Goal: Information Seeking & Learning: Learn about a topic

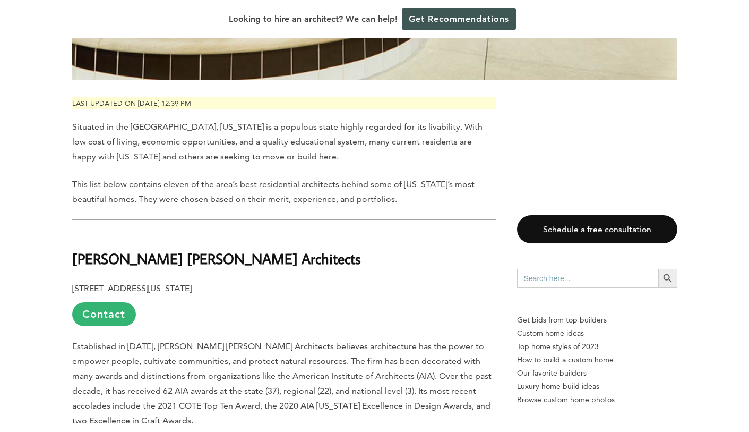
scroll to position [476, 0]
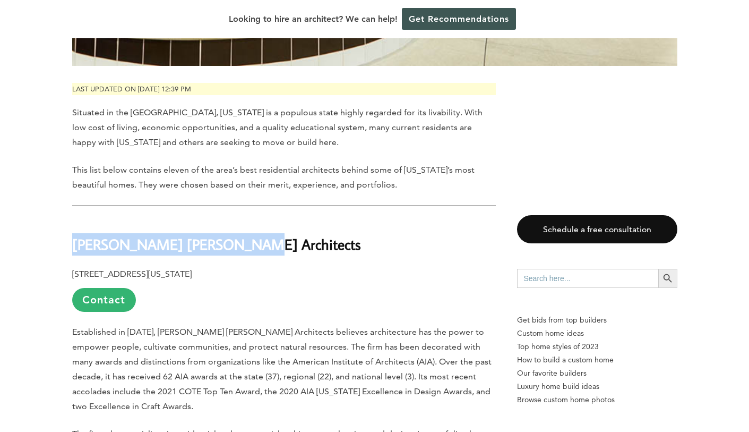
drag, startPoint x: 259, startPoint y: 245, endPoint x: 67, endPoint y: 246, distance: 191.2
copy b "[PERSON_NAME] [PERSON_NAME] Architects"
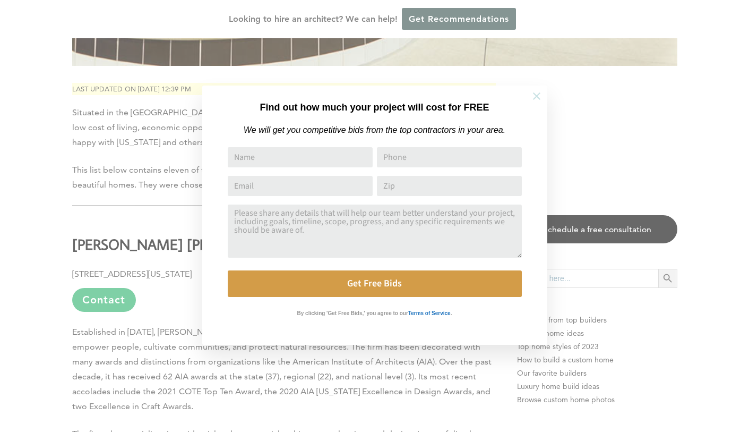
click at [537, 98] on icon at bounding box center [537, 96] width 12 height 12
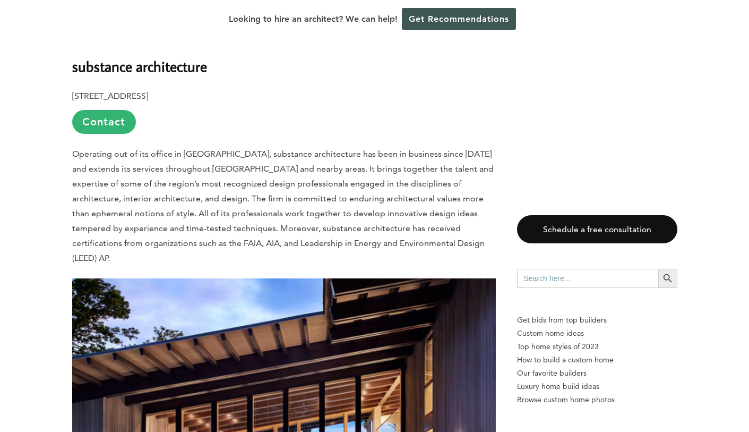
scroll to position [1240, 0]
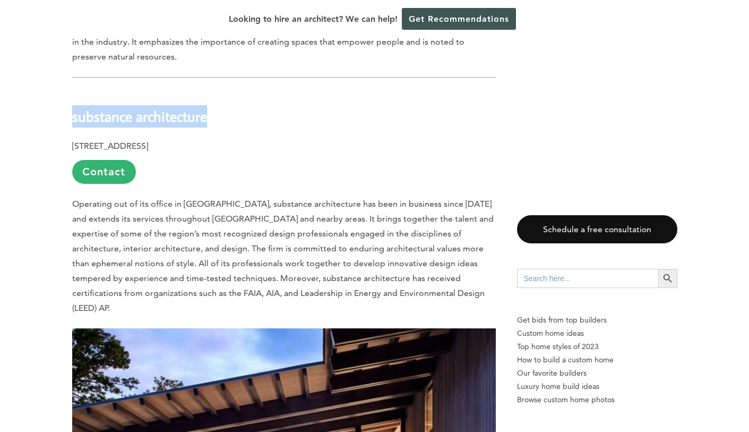
drag, startPoint x: 216, startPoint y: 115, endPoint x: 69, endPoint y: 118, distance: 147.7
copy b "substance architecture"
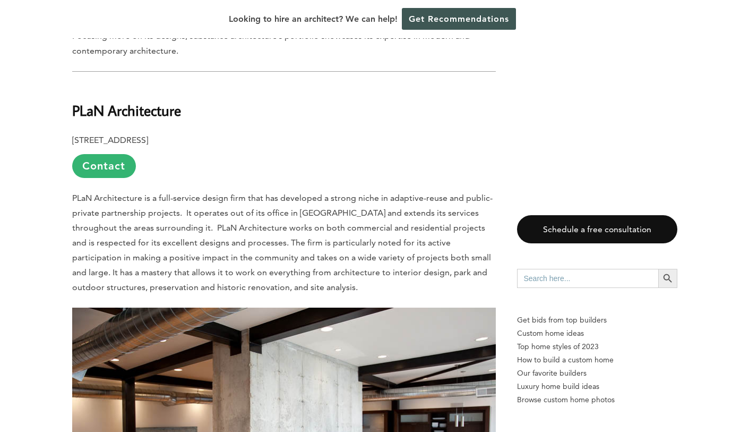
scroll to position [1812, 0]
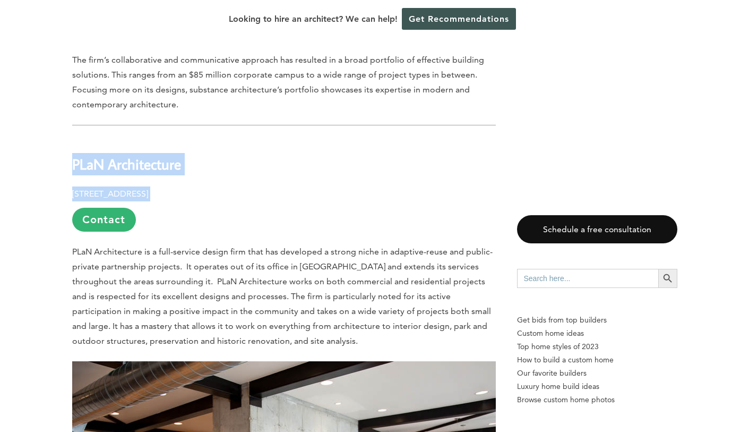
drag, startPoint x: 199, startPoint y: 180, endPoint x: 66, endPoint y: 142, distance: 138.0
copy div "PLaN Architecture [STREET_ADDRESS]"
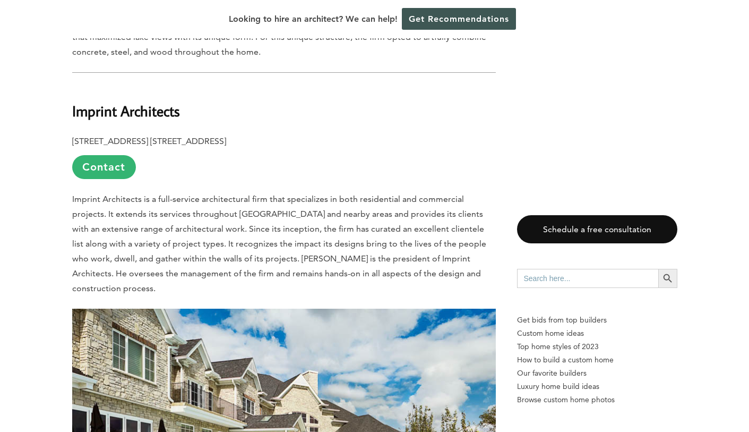
scroll to position [2471, 0]
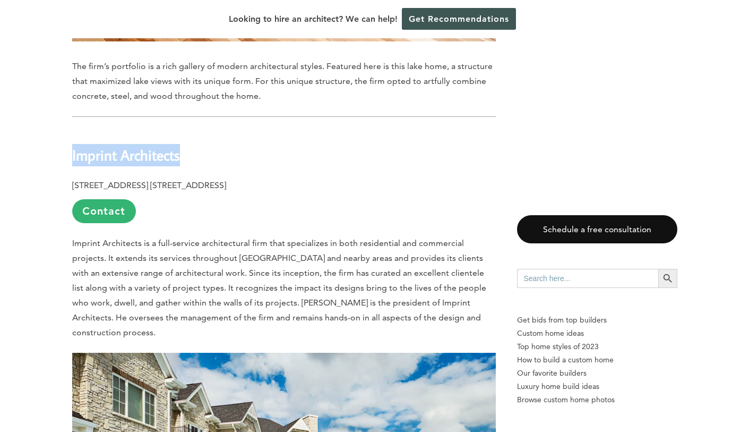
drag, startPoint x: 182, startPoint y: 135, endPoint x: 63, endPoint y: 141, distance: 119.1
copy b "Imprint Architects"
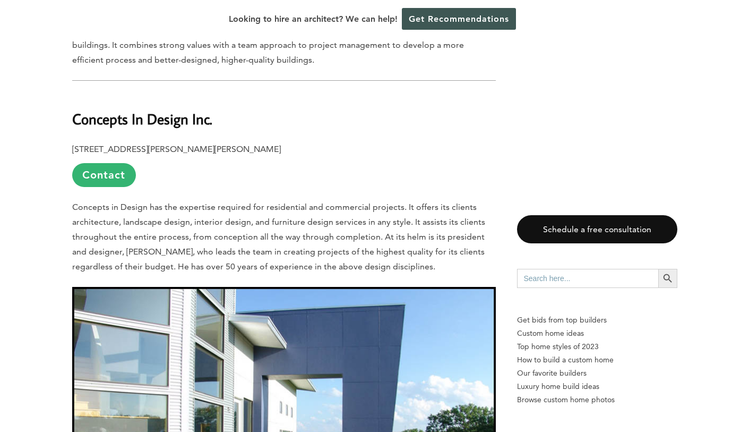
scroll to position [3098, 0]
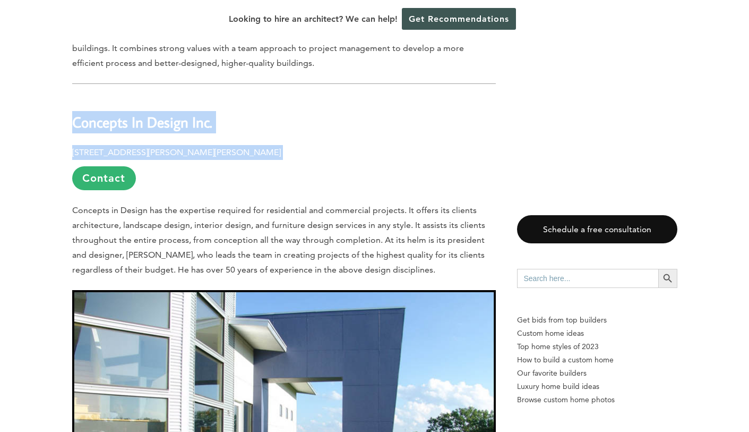
drag, startPoint x: 216, startPoint y: 119, endPoint x: 64, endPoint y: 92, distance: 153.7
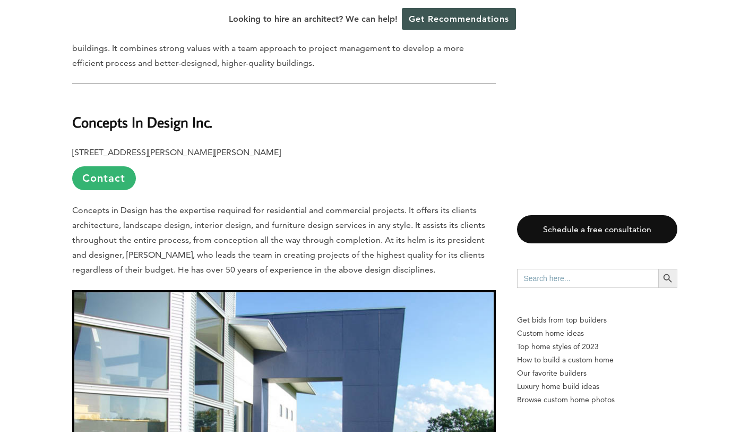
click at [163, 97] on h2 "Concepts In Design Inc." at bounding box center [284, 115] width 424 height 37
drag, startPoint x: 220, startPoint y: 97, endPoint x: 59, endPoint y: 98, distance: 161.5
copy h2 "Concepts In Design Inc."
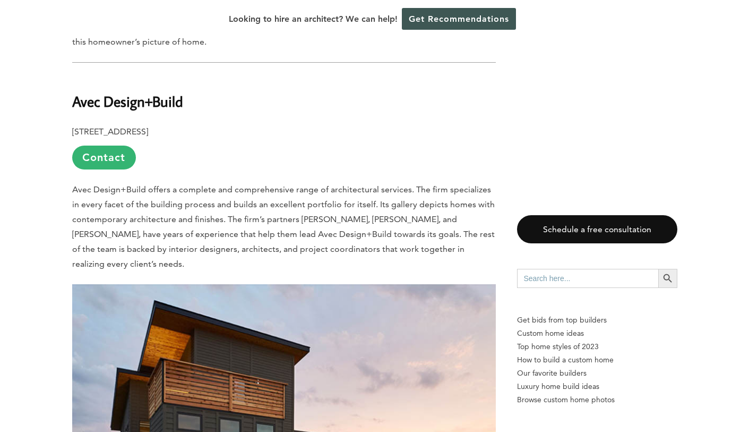
scroll to position [3745, 0]
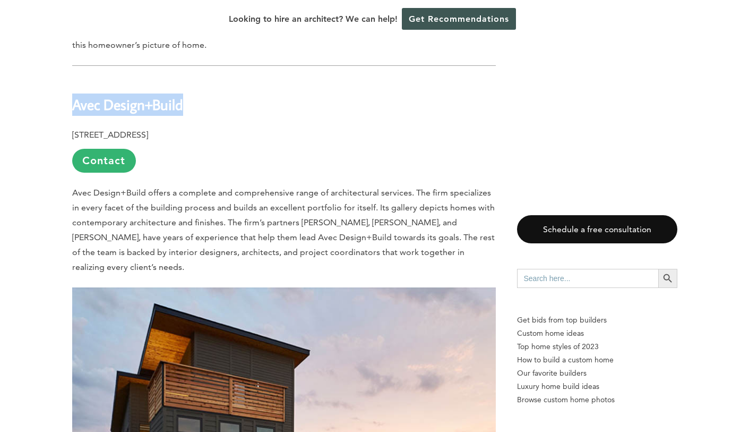
drag, startPoint x: 207, startPoint y: 73, endPoint x: 62, endPoint y: 67, distance: 145.6
copy b "Avec Design+Build"
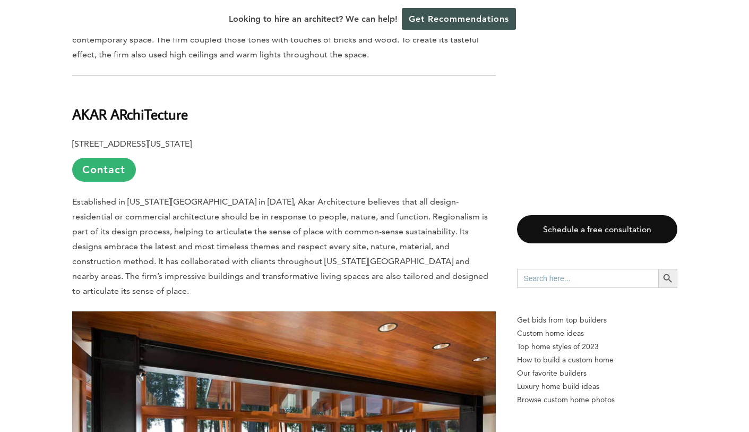
scroll to position [4417, 0]
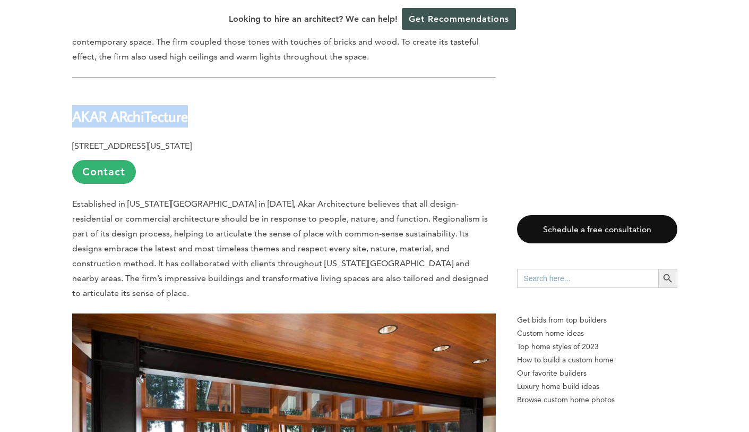
drag, startPoint x: 204, startPoint y: 86, endPoint x: 67, endPoint y: 84, distance: 137.6
copy b "AKAR ARchiTecture"
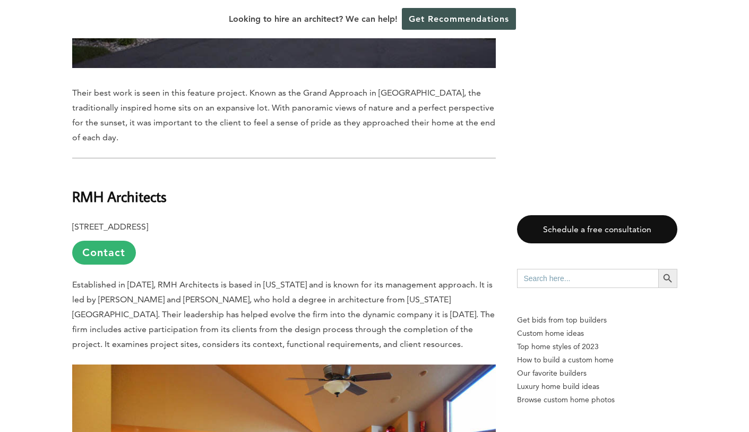
scroll to position [5534, 0]
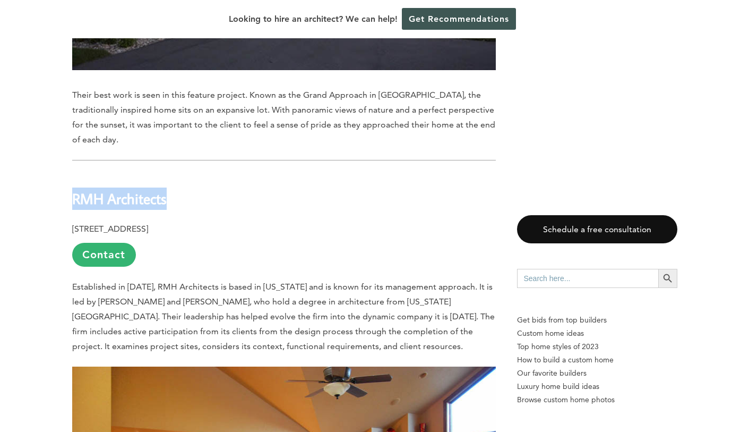
drag, startPoint x: 175, startPoint y: 123, endPoint x: 70, endPoint y: 125, distance: 105.2
copy b "RMH Architects"
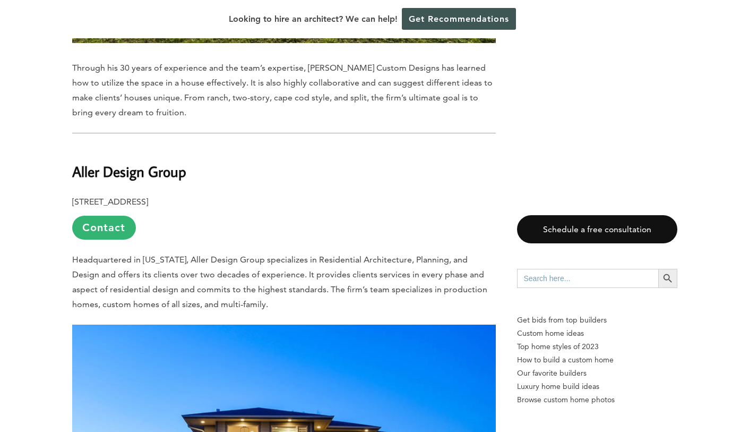
scroll to position [6717, 0]
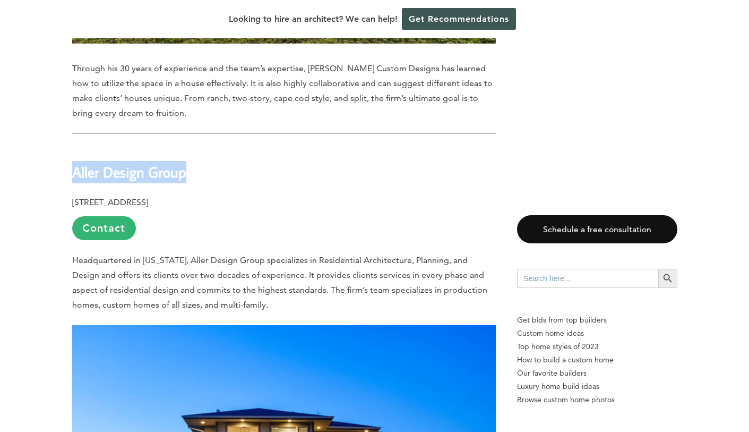
drag, startPoint x: 201, startPoint y: 81, endPoint x: 69, endPoint y: 82, distance: 131.7
copy b "Aller Design Group"
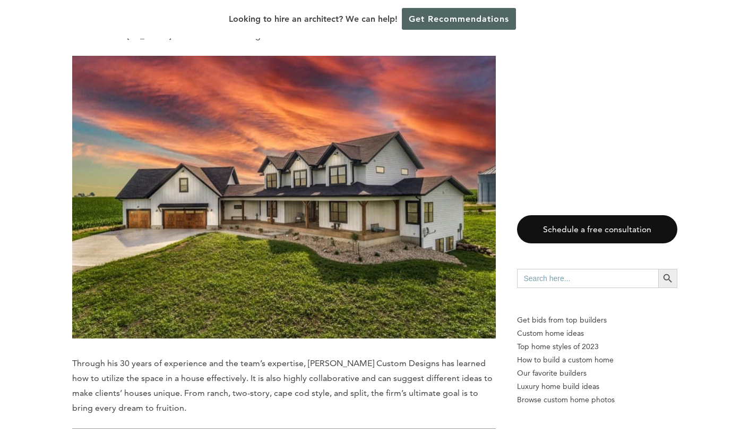
scroll to position [6394, 0]
